Goal: Task Accomplishment & Management: Manage account settings

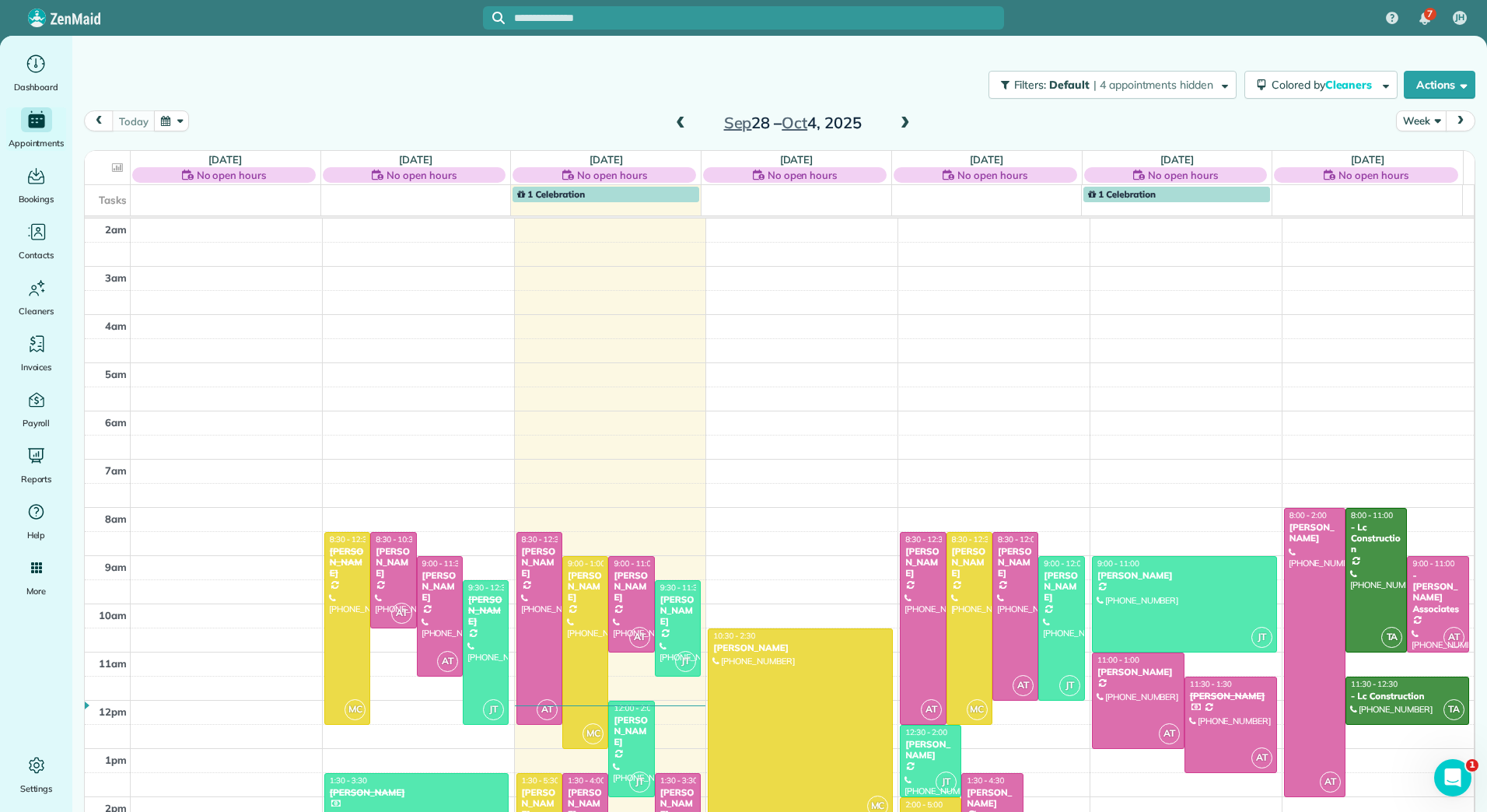
scroll to position [157, 0]
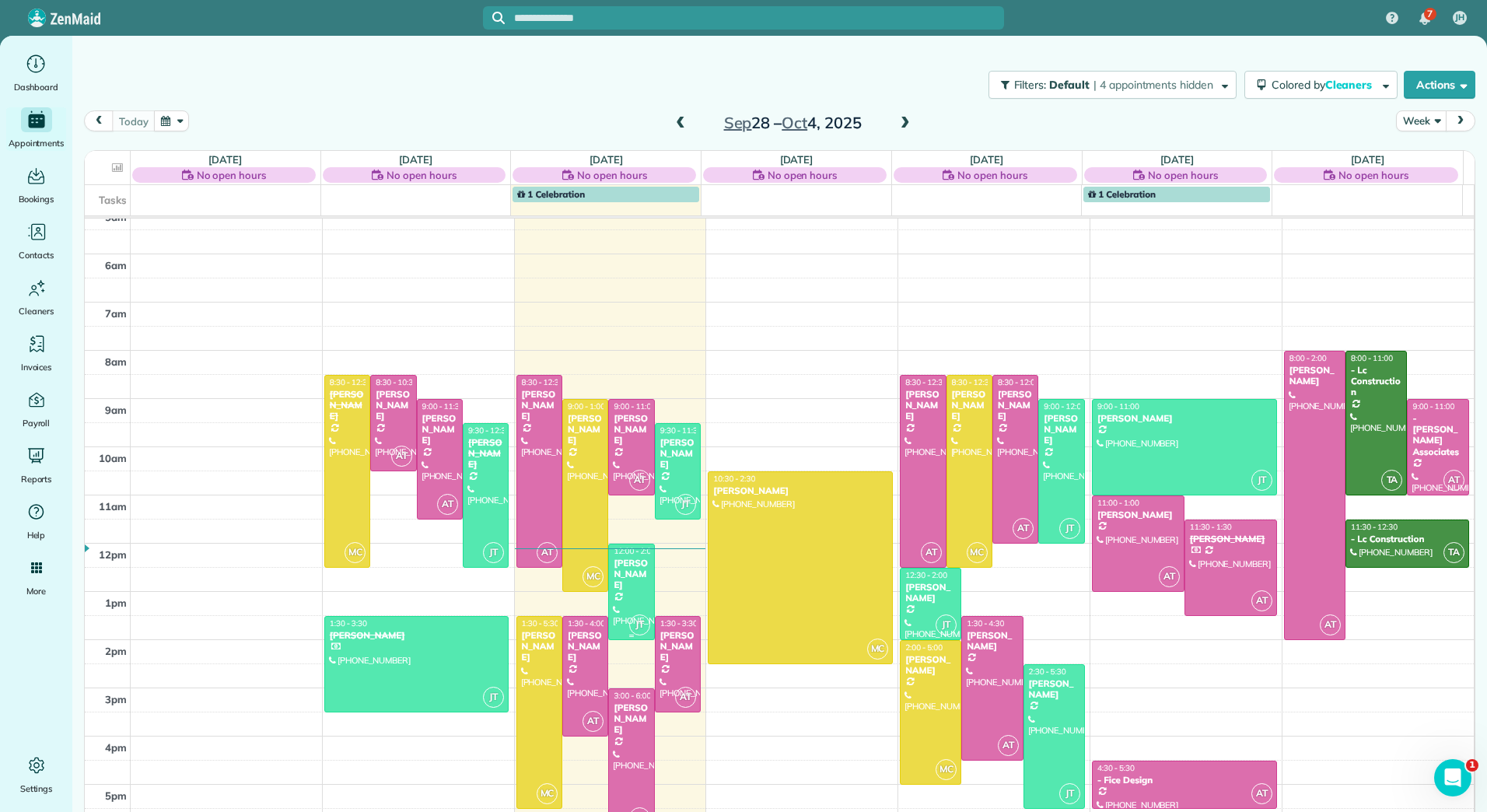
click at [619, 571] on div "[PERSON_NAME]" at bounding box center [631, 574] width 36 height 33
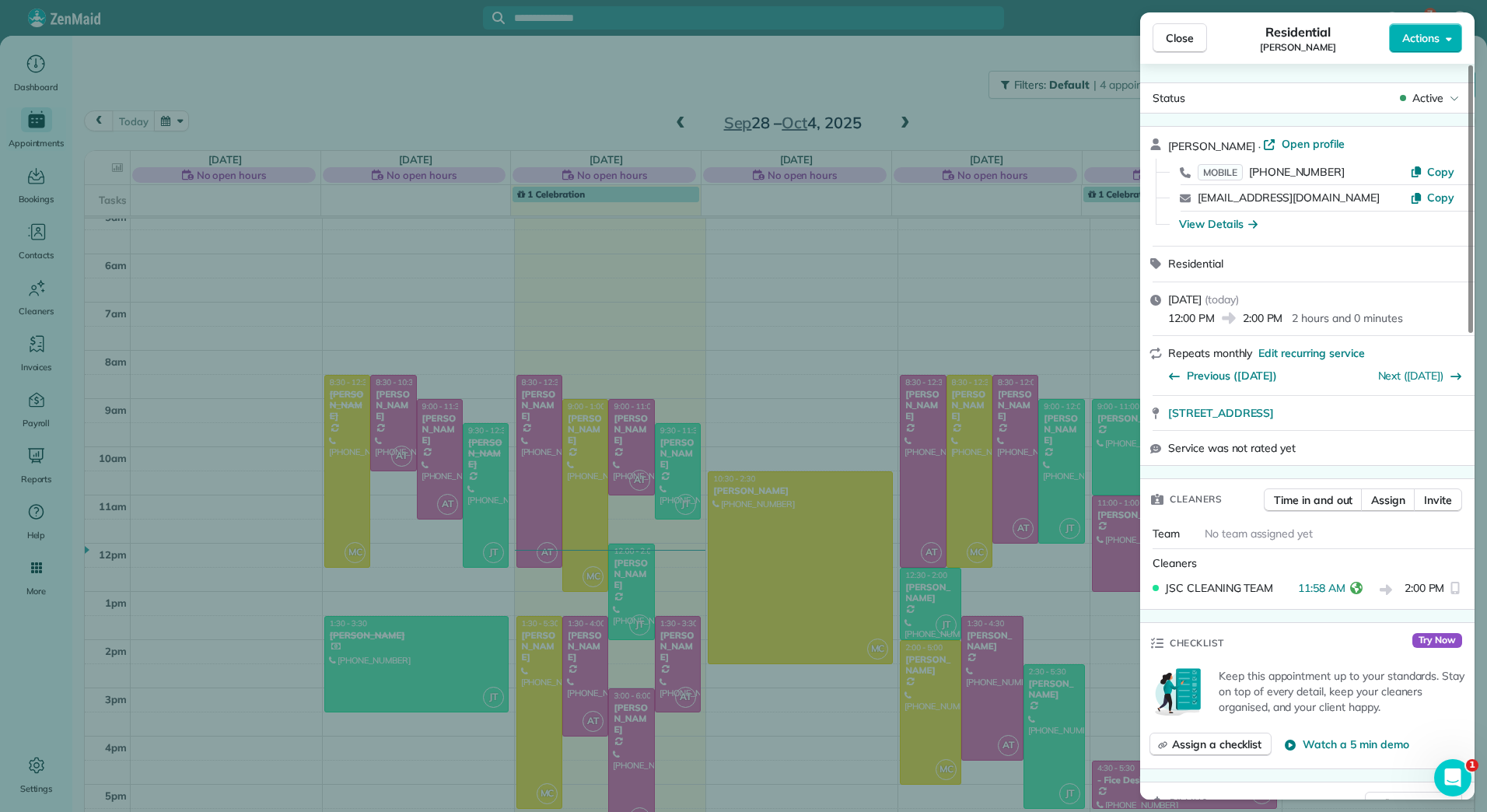
click at [442, 616] on div "Close Residential [PERSON_NAME] Actions Status Active [PERSON_NAME] · Open prof…" at bounding box center [744, 406] width 1487 height 812
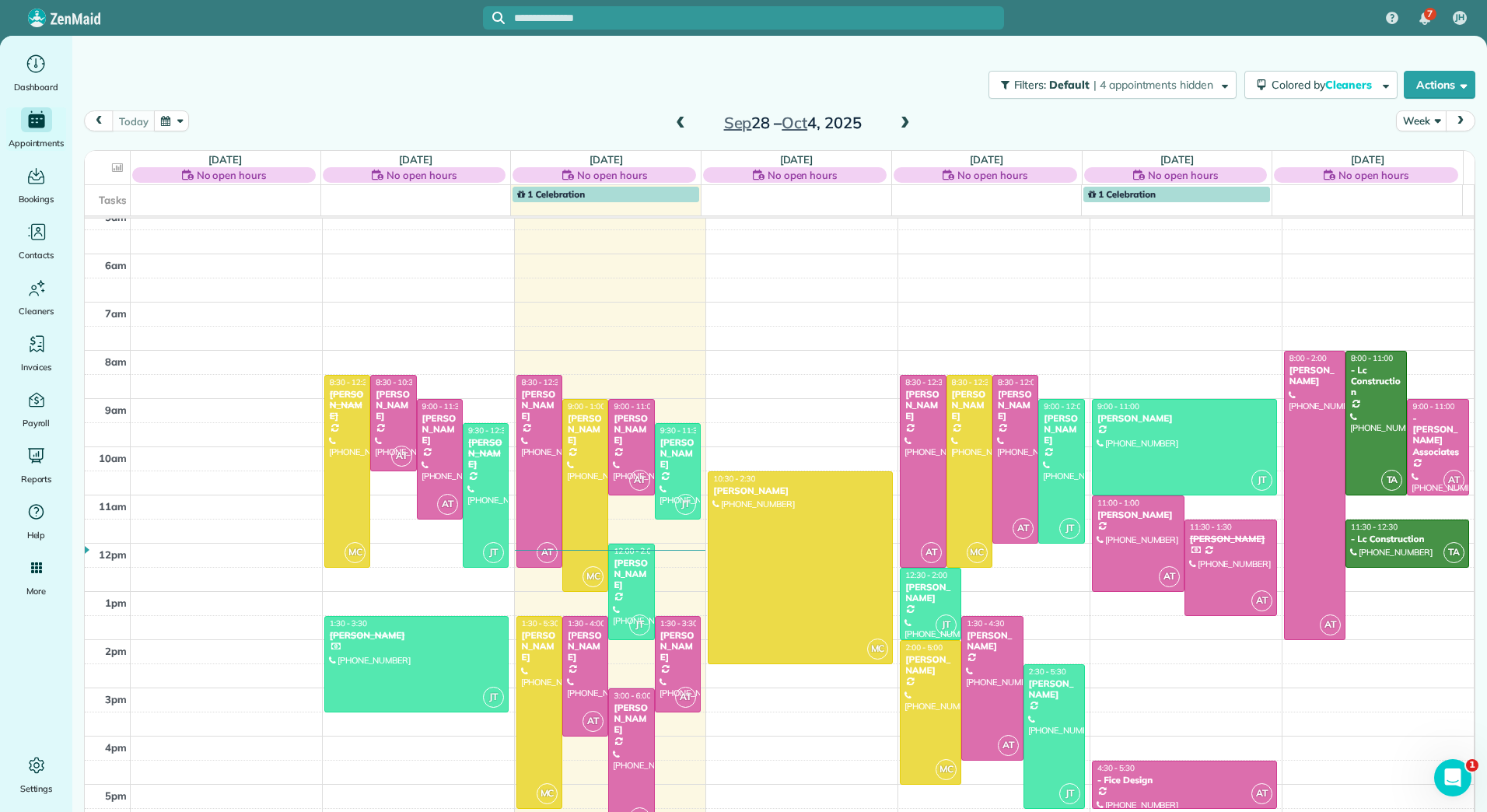
click at [438, 643] on div at bounding box center [417, 664] width 184 height 95
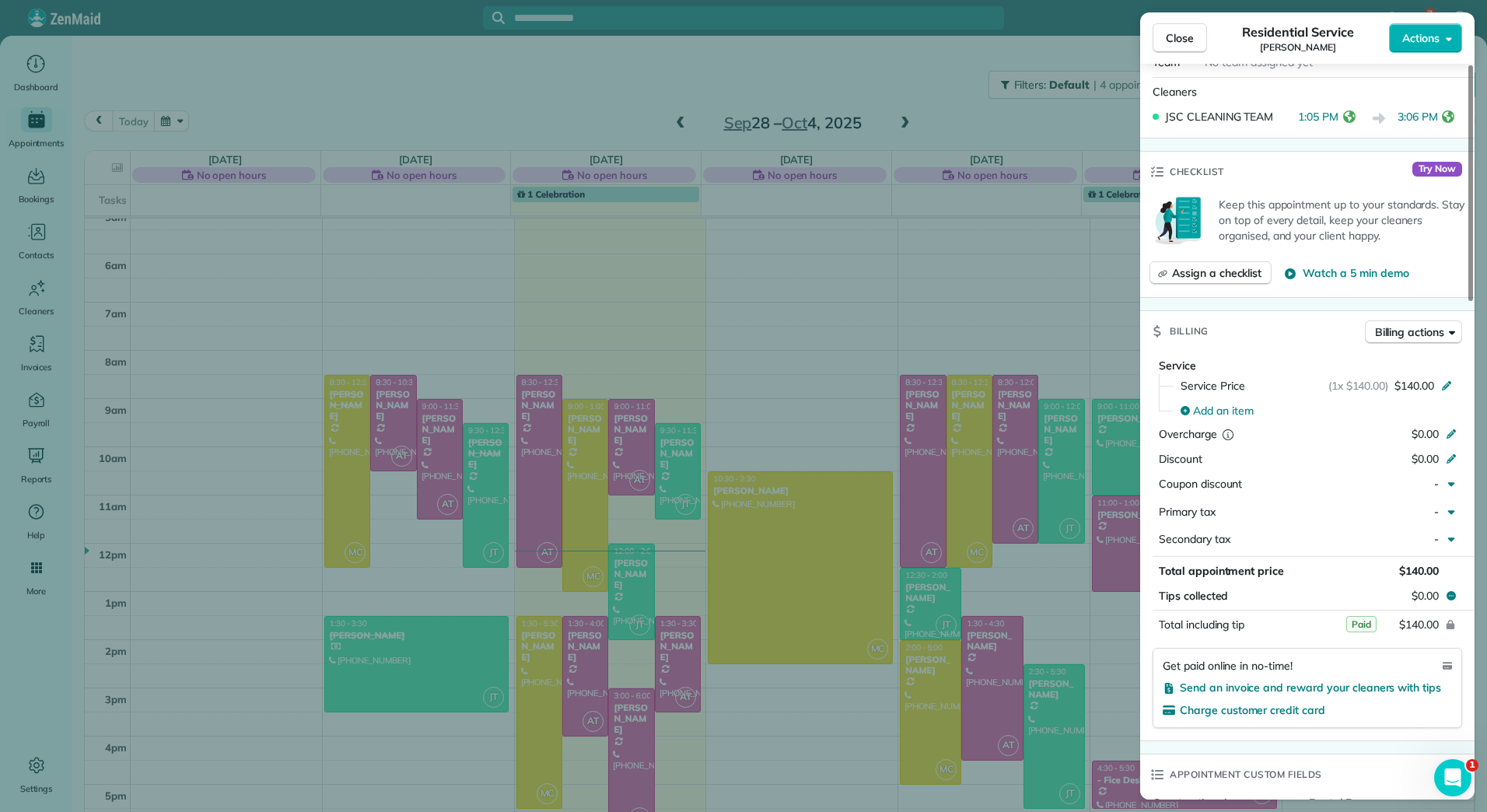
scroll to position [940, 0]
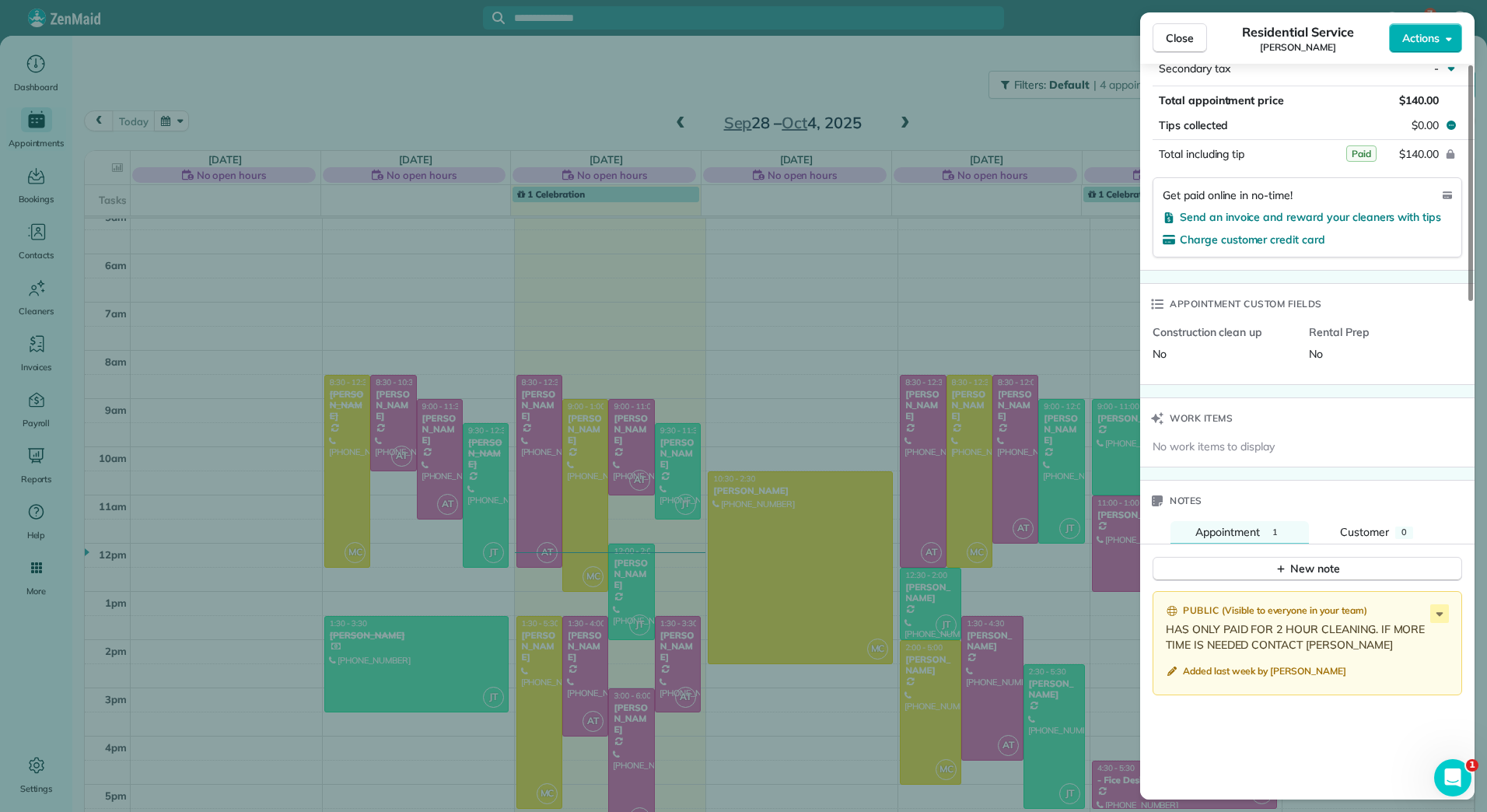
click at [1188, 19] on div "Close Residential Service [PERSON_NAME] Actions" at bounding box center [1307, 38] width 335 height 51
click at [1188, 25] on button "Close" at bounding box center [1179, 39] width 54 height 30
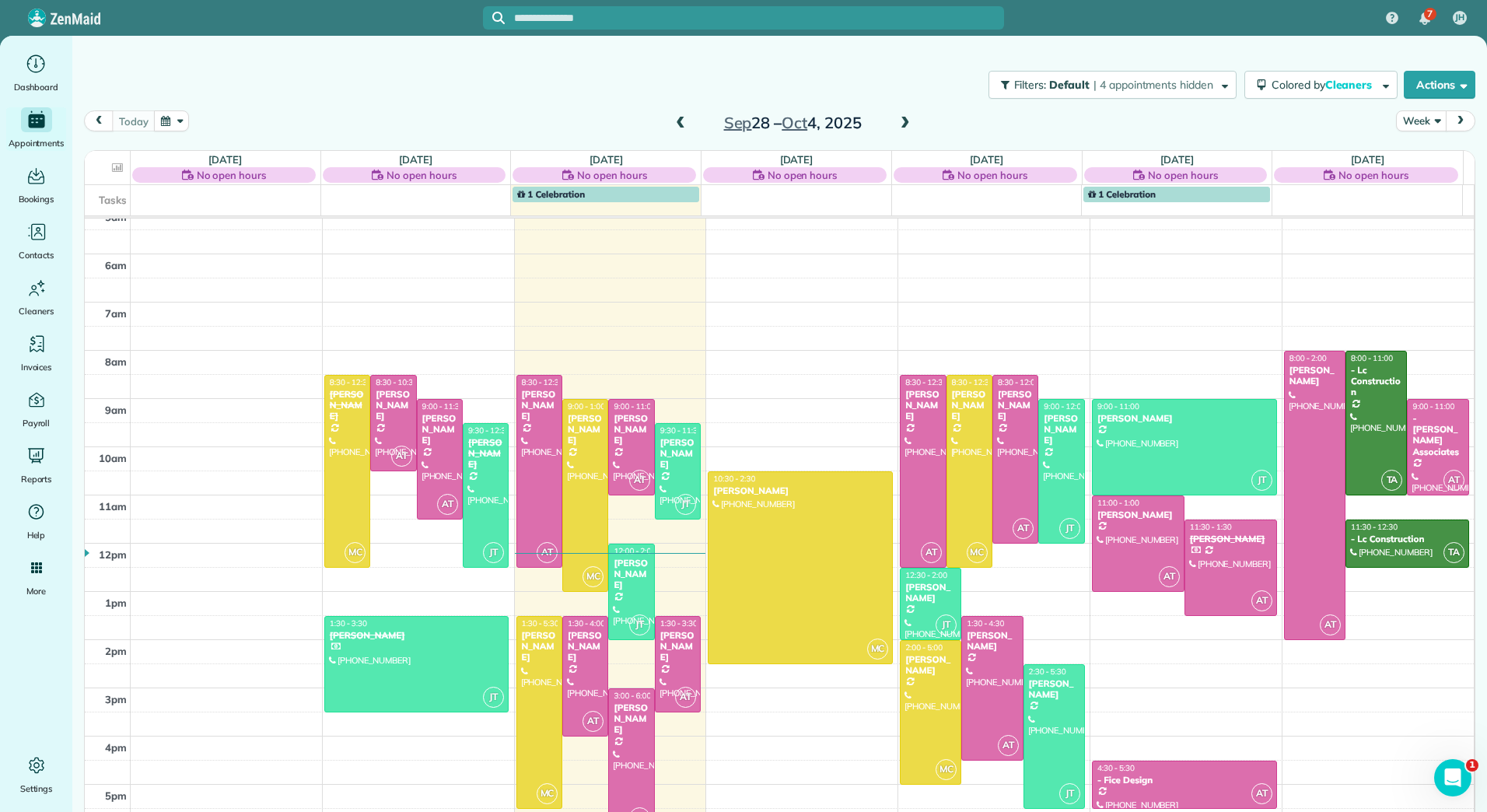
click at [899, 117] on span at bounding box center [906, 124] width 17 height 14
